Goal: Find specific page/section: Find specific page/section

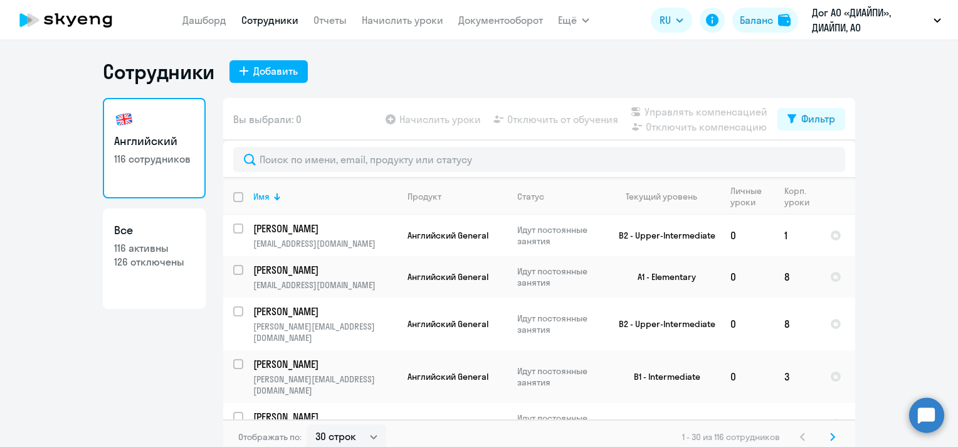
select select "30"
click at [203, 17] on link "Дашборд" at bounding box center [204, 20] width 44 height 13
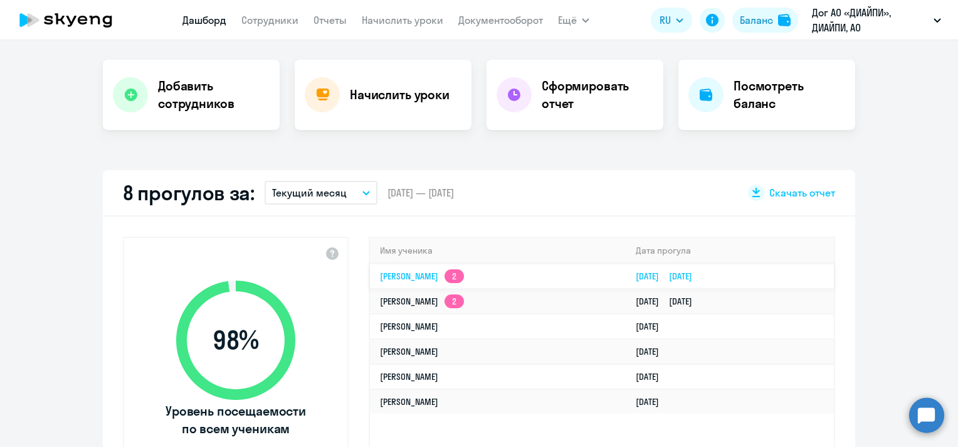
scroll to position [251, 0]
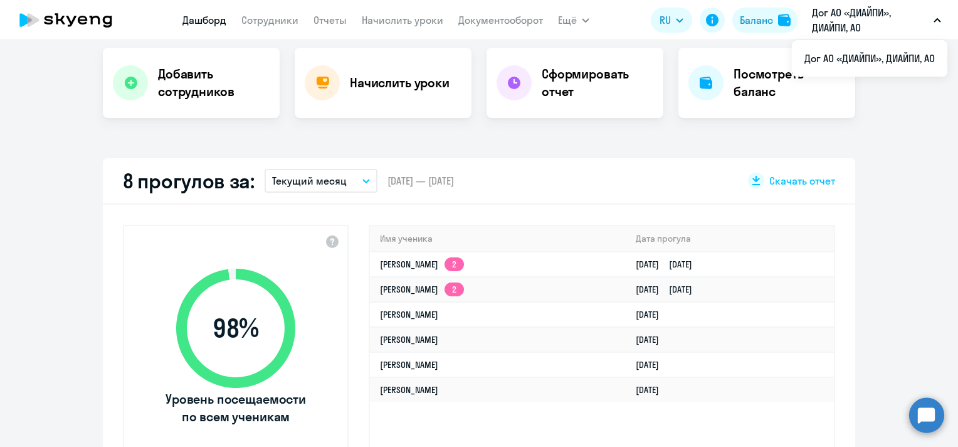
select select "30"
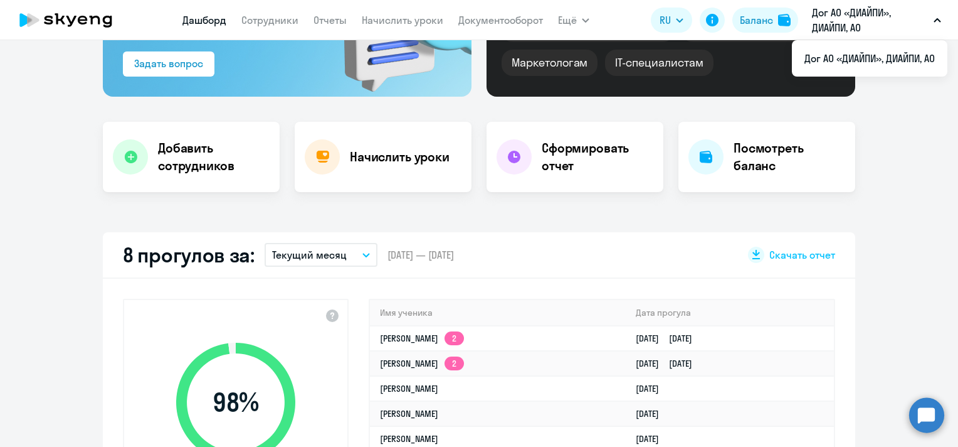
scroll to position [63, 0]
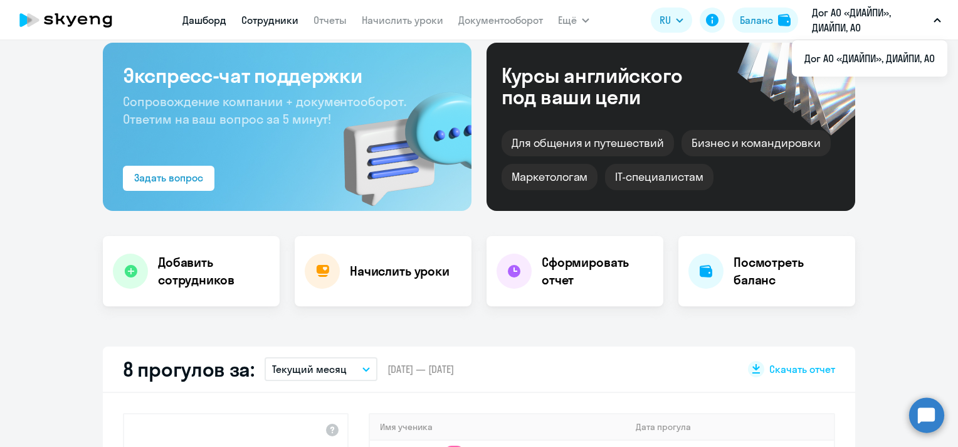
click at [283, 23] on link "Сотрудники" at bounding box center [269, 20] width 57 height 13
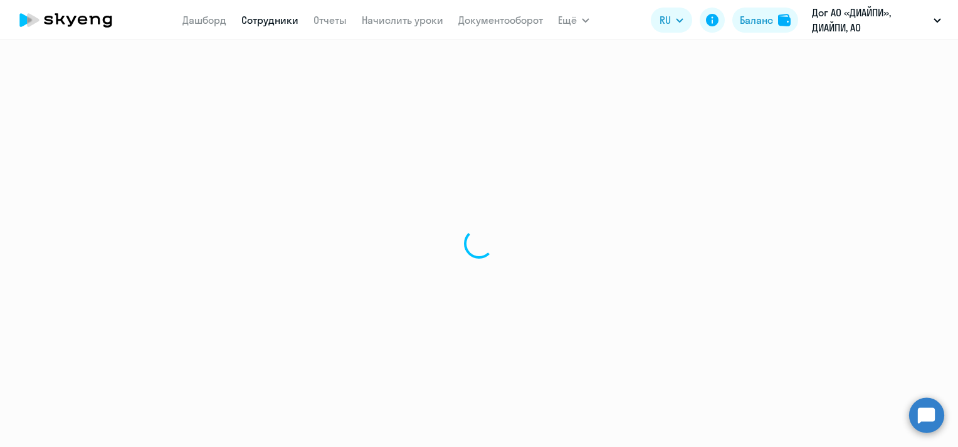
select select "30"
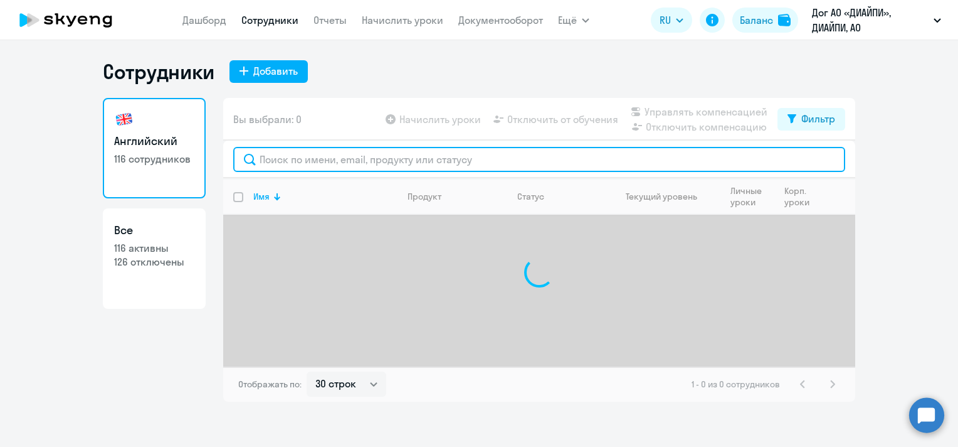
click at [445, 163] on input "text" at bounding box center [539, 159] width 612 height 25
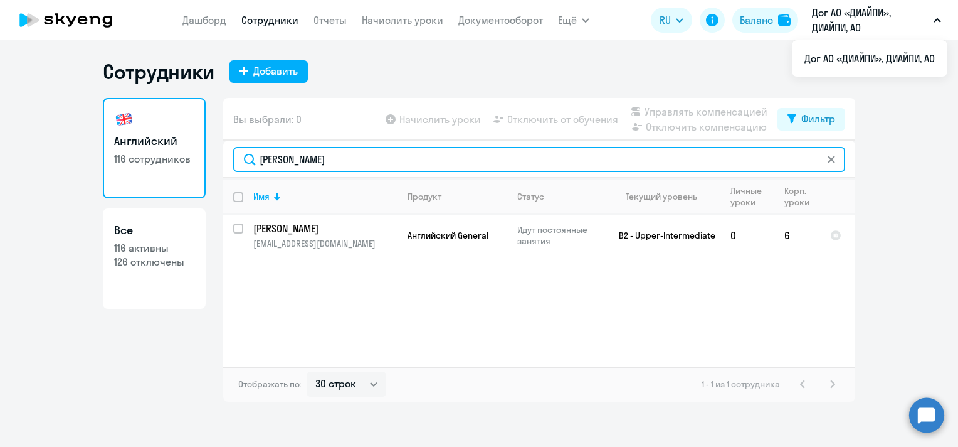
type input "[PERSON_NAME]"
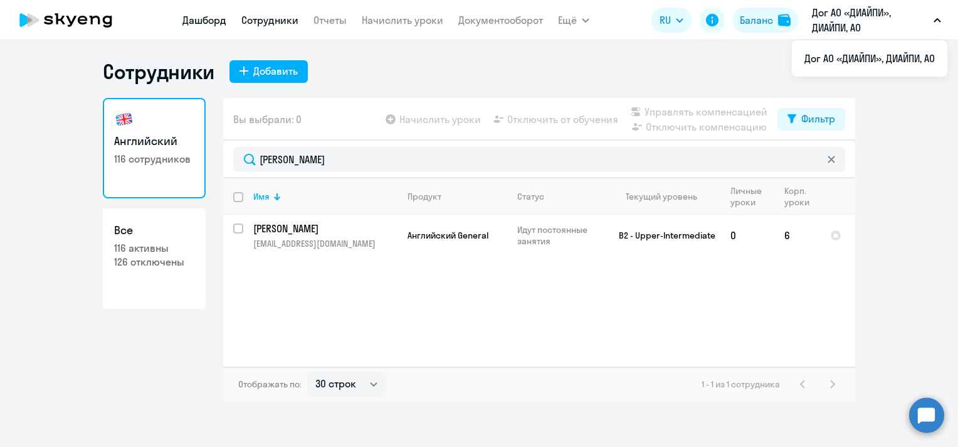
click at [218, 15] on link "Дашборд" at bounding box center [204, 20] width 44 height 13
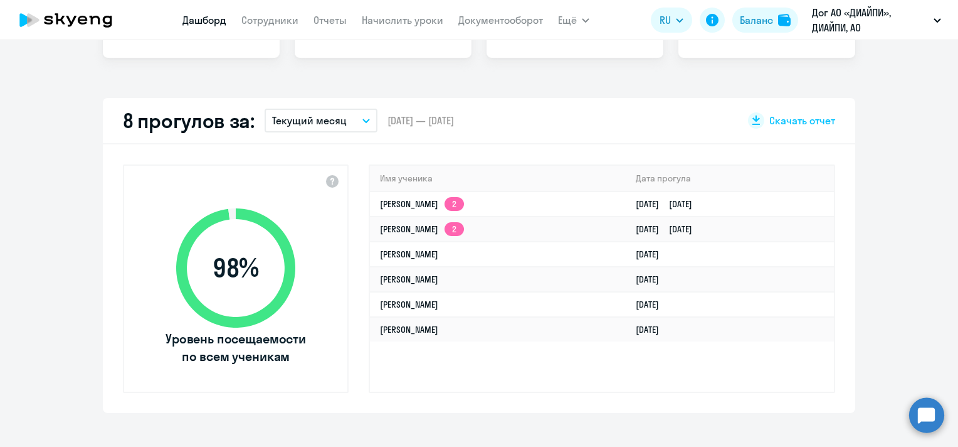
scroll to position [314, 0]
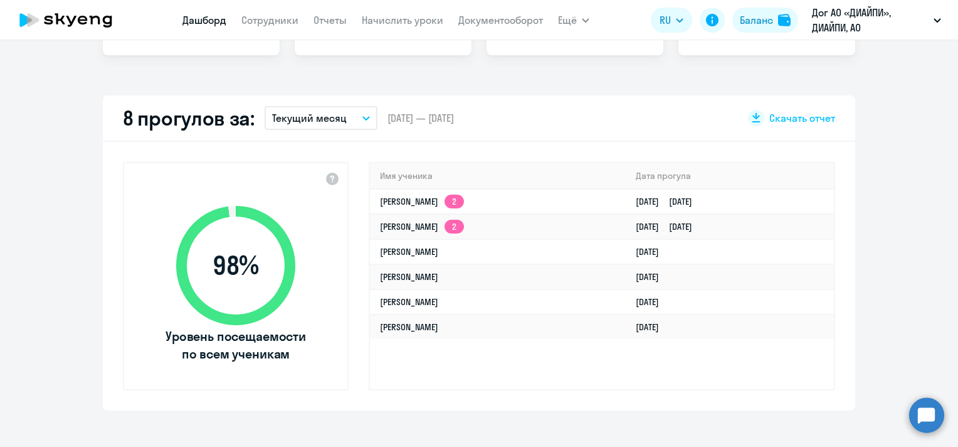
select select "30"
